Goal: Task Accomplishment & Management: Manage account settings

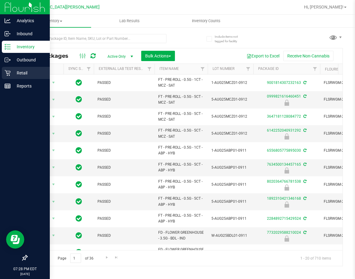
click at [19, 75] on p "Retail" at bounding box center [29, 72] width 36 height 7
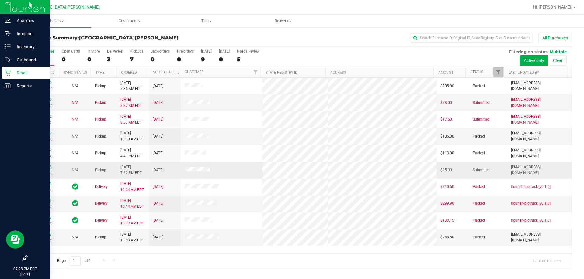
click at [49, 165] on link "12011983" at bounding box center [43, 167] width 17 height 4
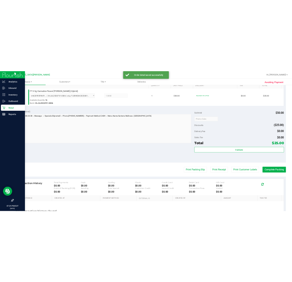
scroll to position [182, 0]
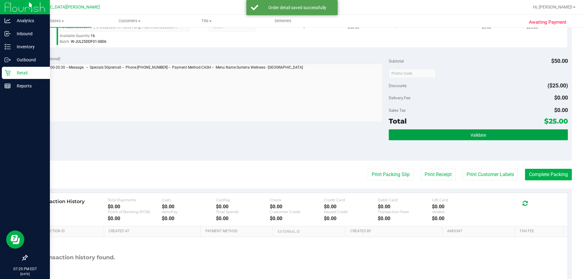
click at [355, 131] on button "Validate" at bounding box center [478, 135] width 179 height 11
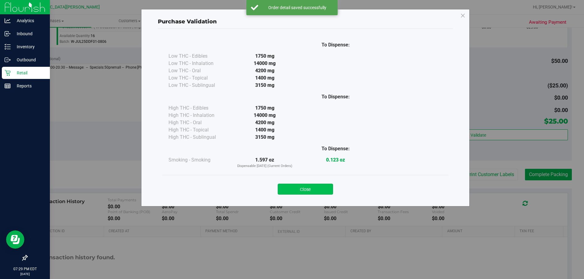
click at [320, 188] on button "Close" at bounding box center [305, 189] width 55 height 11
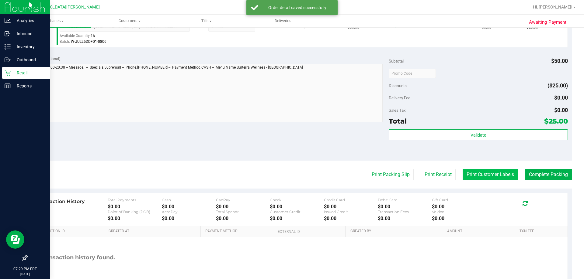
click at [355, 173] on button "Print Customer Labels" at bounding box center [490, 175] width 55 height 12
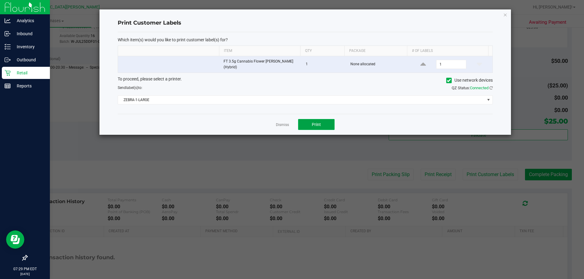
click at [319, 126] on span "Print" at bounding box center [316, 124] width 9 height 5
click at [280, 126] on link "Dismiss" at bounding box center [282, 125] width 13 height 5
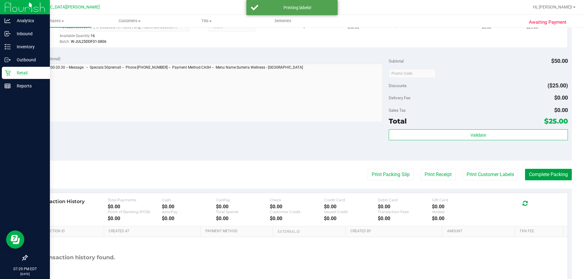
click at [355, 171] on button "Complete Packing" at bounding box center [548, 175] width 47 height 12
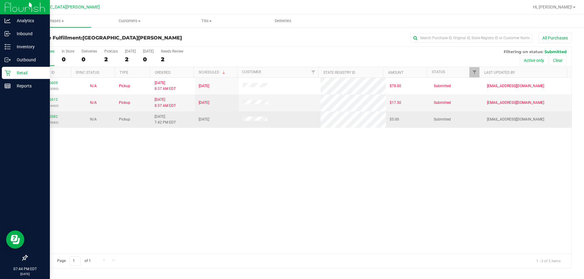
click at [55, 119] on div "12012082 (328209683)" at bounding box center [49, 120] width 37 height 12
click at [54, 117] on link "12012082" at bounding box center [49, 117] width 17 height 4
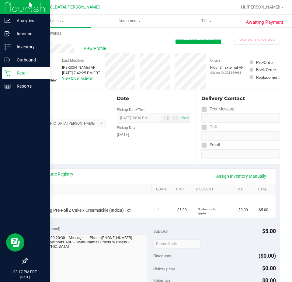
click at [7, 73] on icon at bounding box center [8, 73] width 6 height 6
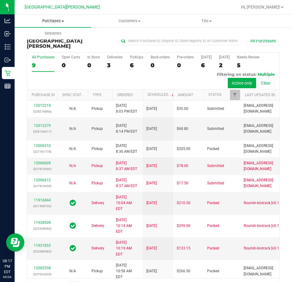
click at [47, 20] on span "Purchases" at bounding box center [53, 20] width 77 height 5
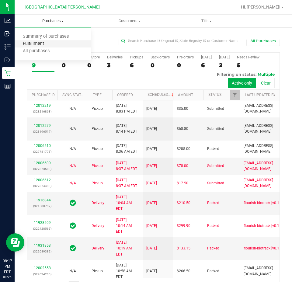
click at [37, 42] on span "Fulfillment" at bounding box center [34, 43] width 38 height 5
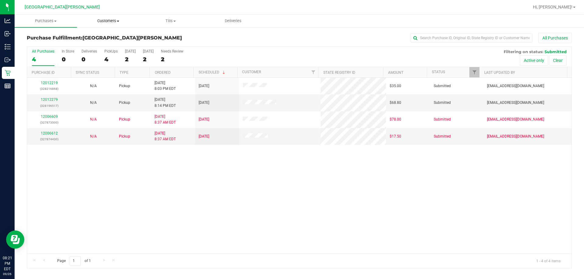
click at [108, 22] on span "Customers" at bounding box center [108, 20] width 62 height 5
click at [104, 37] on span "All customers" at bounding box center [99, 36] width 44 height 5
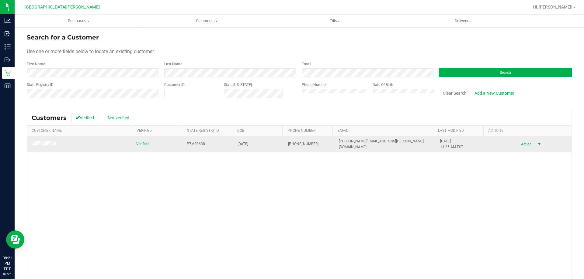
click at [355, 144] on span "Action" at bounding box center [525, 144] width 20 height 9
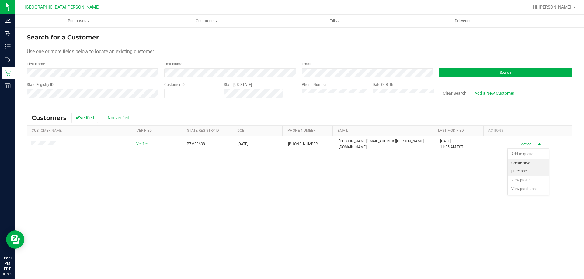
click at [355, 163] on li "Create new purchase" at bounding box center [528, 167] width 41 height 17
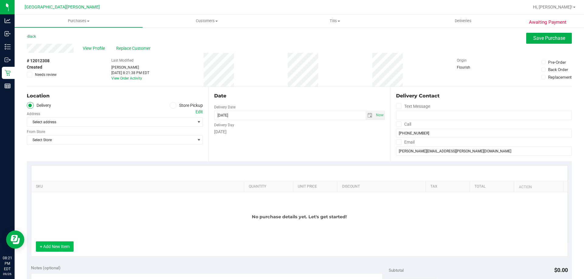
click at [59, 247] on button "+ Add New Item" at bounding box center [55, 247] width 38 height 10
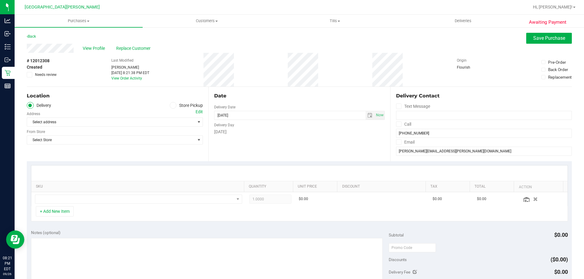
click at [172, 106] on icon at bounding box center [173, 106] width 4 height 0
click at [0, 0] on input "Store Pickup" at bounding box center [0, 0] width 0 height 0
click at [144, 125] on span "Select Store" at bounding box center [111, 122] width 168 height 9
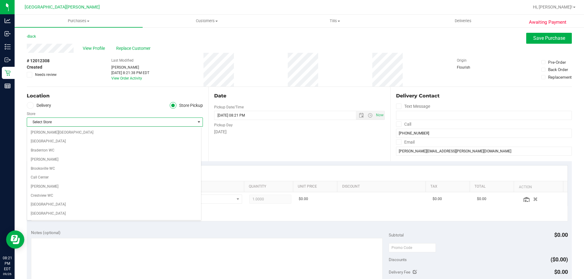
click at [147, 122] on span "Select Store" at bounding box center [111, 122] width 168 height 9
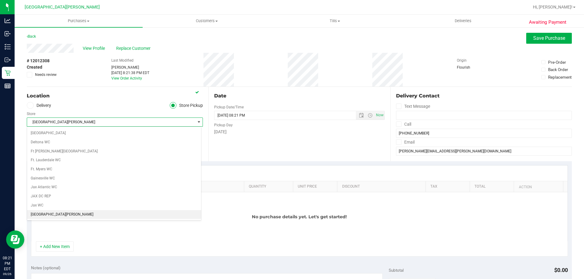
click at [141, 123] on span "[GEOGRAPHIC_DATA][PERSON_NAME]" at bounding box center [111, 122] width 168 height 9
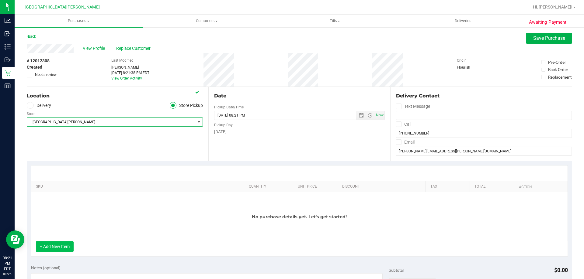
click at [52, 248] on button "+ Add New Item" at bounding box center [55, 247] width 38 height 10
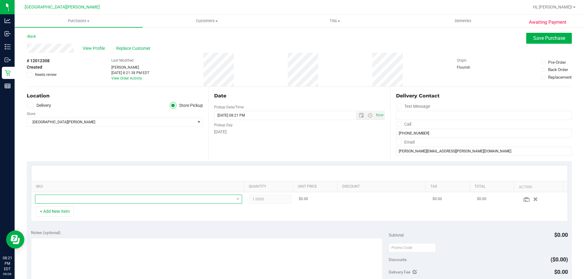
click at [68, 199] on span "NO DATA FOUND" at bounding box center [134, 199] width 199 height 9
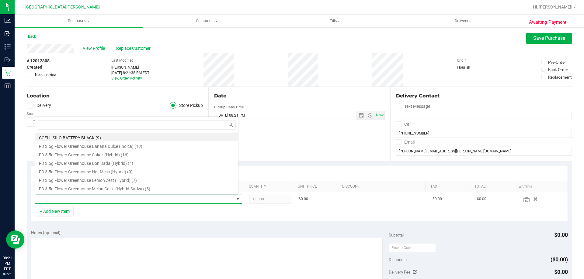
scroll to position [9, 202]
type input "choc"
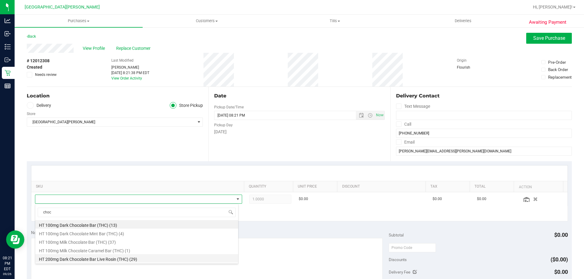
click at [89, 257] on li "HT 200mg Dark Chocolate Bar Live Rosin (THC) (29)" at bounding box center [136, 259] width 203 height 9
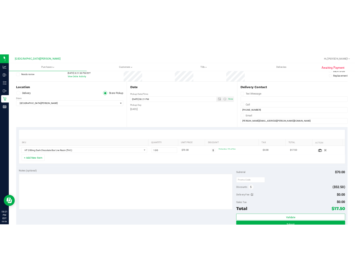
scroll to position [122, 0]
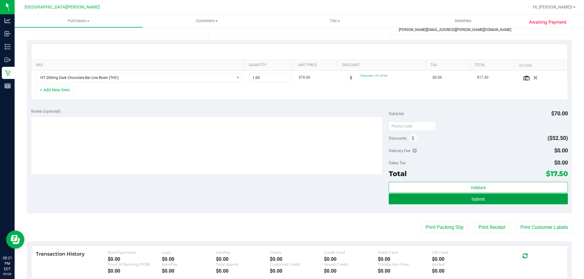
click at [355, 197] on button "Submit" at bounding box center [478, 199] width 179 height 11
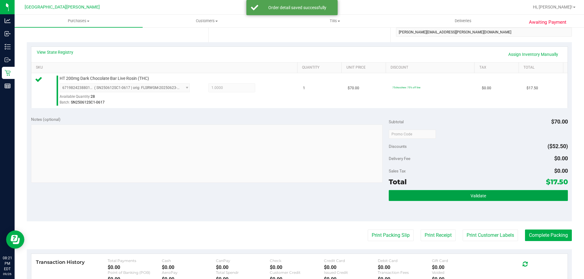
click at [355, 194] on span "Validate" at bounding box center [478, 196] width 16 height 5
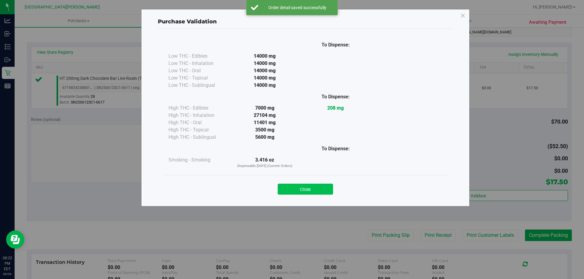
click at [322, 188] on button "Close" at bounding box center [305, 189] width 55 height 11
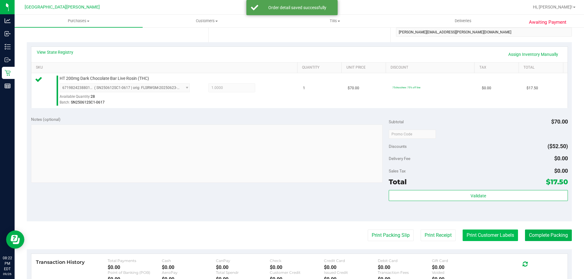
click at [355, 232] on button "Print Customer Labels" at bounding box center [490, 236] width 55 height 12
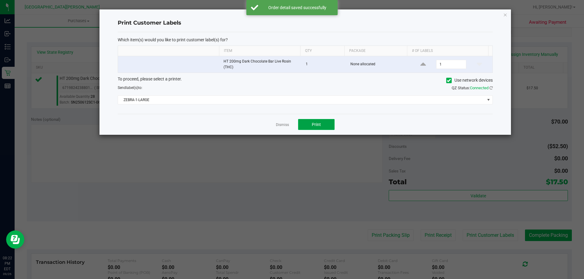
click at [314, 122] on span "Print" at bounding box center [316, 124] width 9 height 5
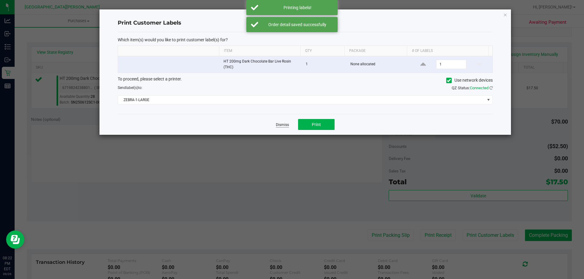
click at [282, 126] on link "Dismiss" at bounding box center [282, 125] width 13 height 5
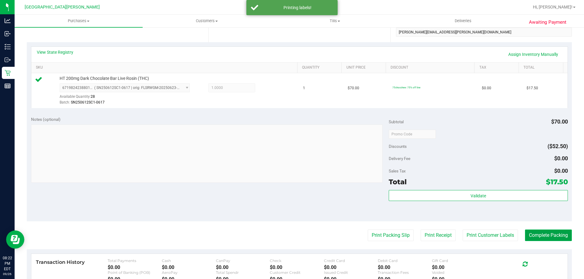
click at [355, 234] on button "Complete Packing" at bounding box center [548, 236] width 47 height 12
